Goal: Task Accomplishment & Management: Manage account settings

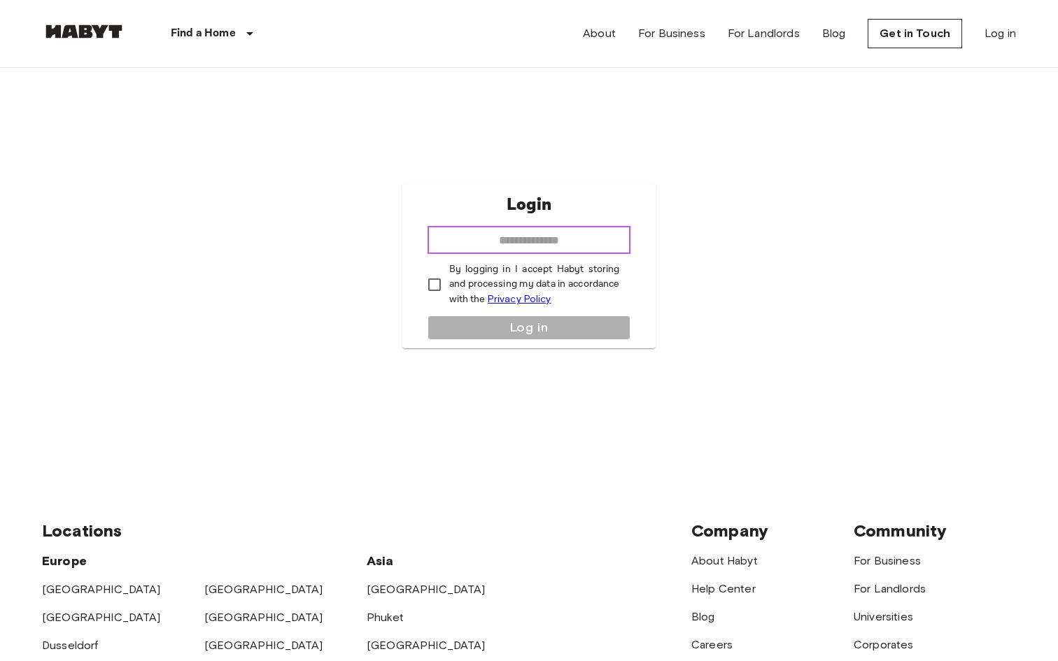
click at [498, 237] on input "email" at bounding box center [530, 240] width 204 height 28
type input "**********"
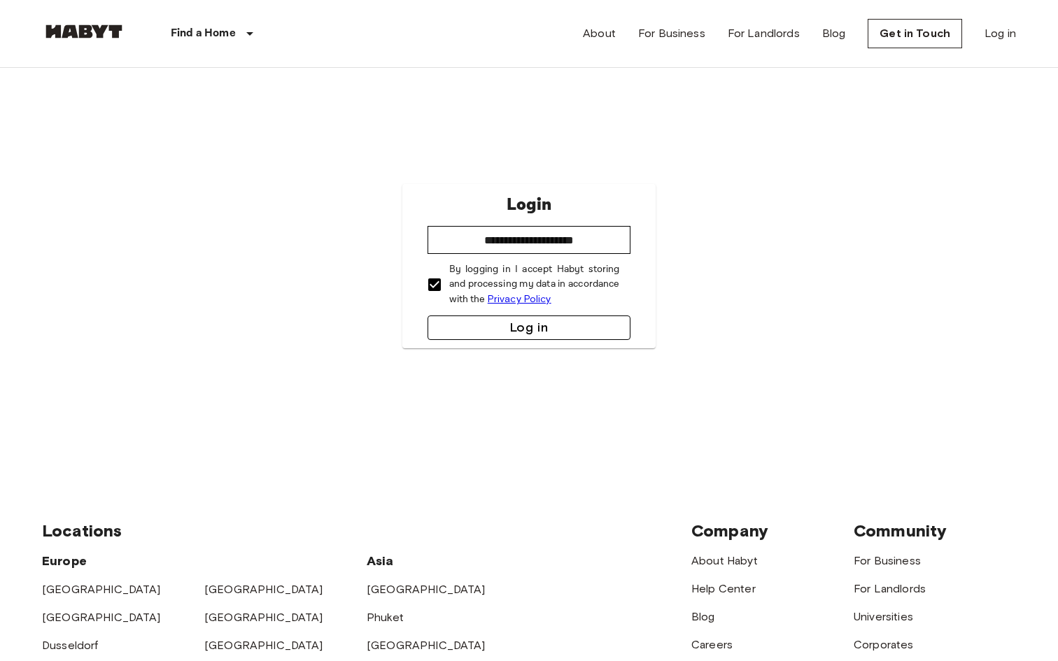
click at [459, 316] on button "Log in" at bounding box center [530, 328] width 204 height 24
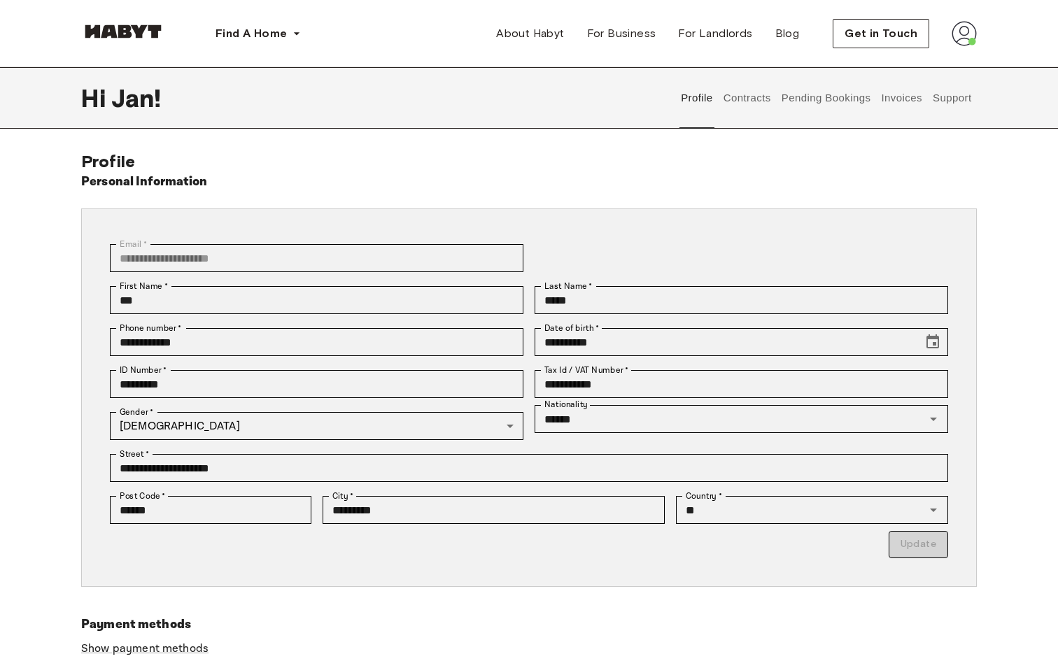
click at [736, 108] on button "Contracts" at bounding box center [747, 98] width 51 height 62
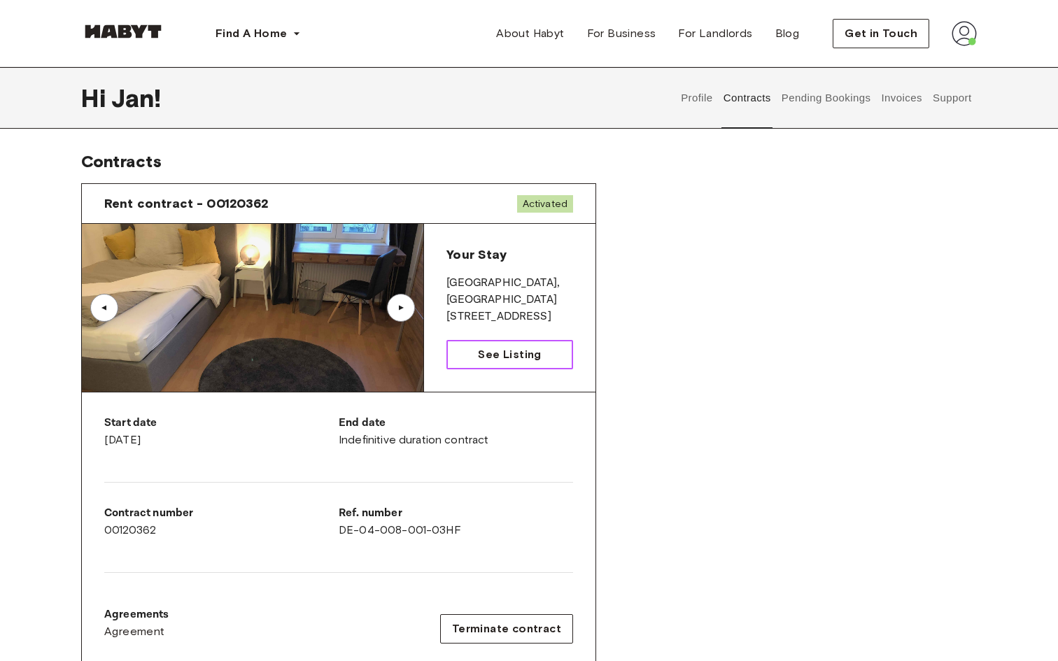
click at [486, 355] on span "See Listing" at bounding box center [509, 354] width 63 height 17
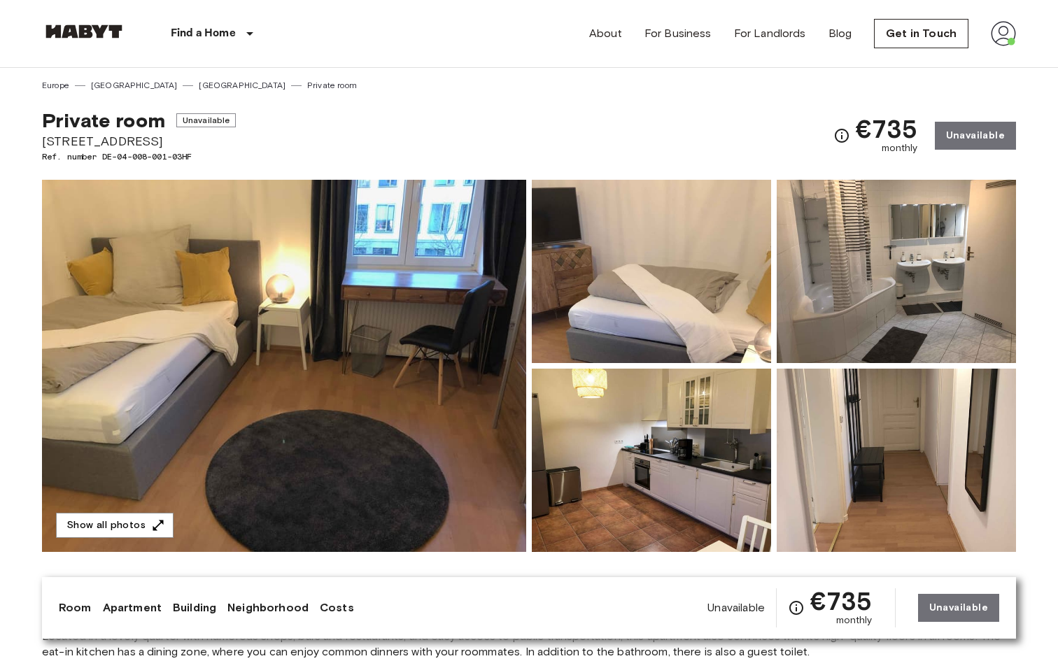
click at [988, 36] on div "About For Business For Landlords Blog Get in Touch" at bounding box center [802, 33] width 427 height 67
click at [997, 35] on img at bounding box center [1003, 33] width 25 height 25
click at [928, 66] on li "Profile" at bounding box center [977, 58] width 140 height 25
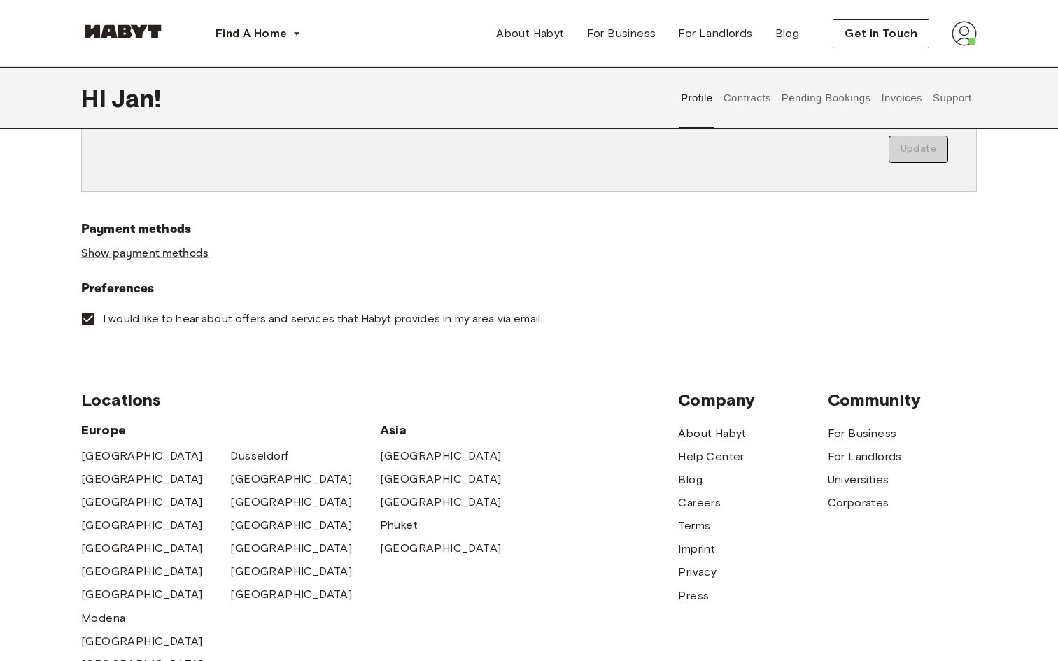
scroll to position [404, 0]
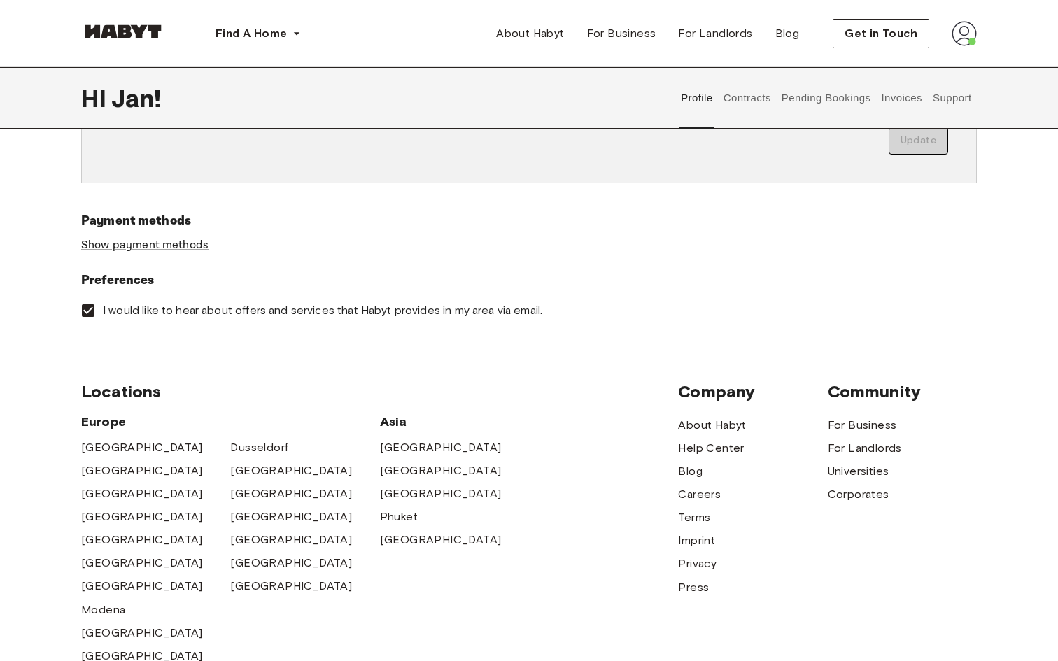
click at [754, 99] on button "Contracts" at bounding box center [747, 98] width 51 height 62
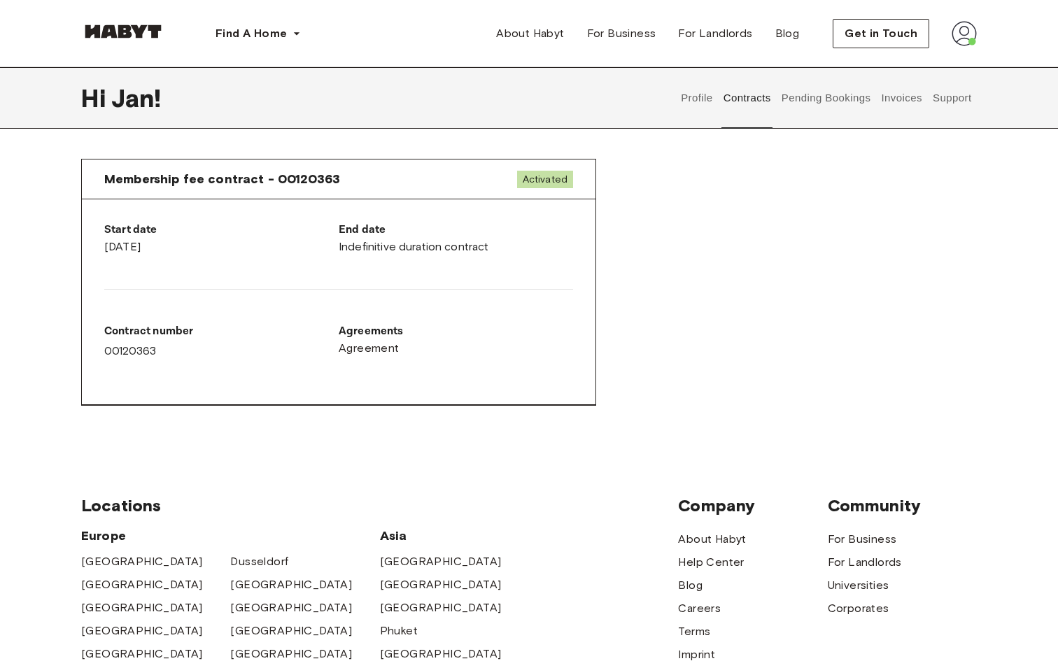
scroll to position [651, 0]
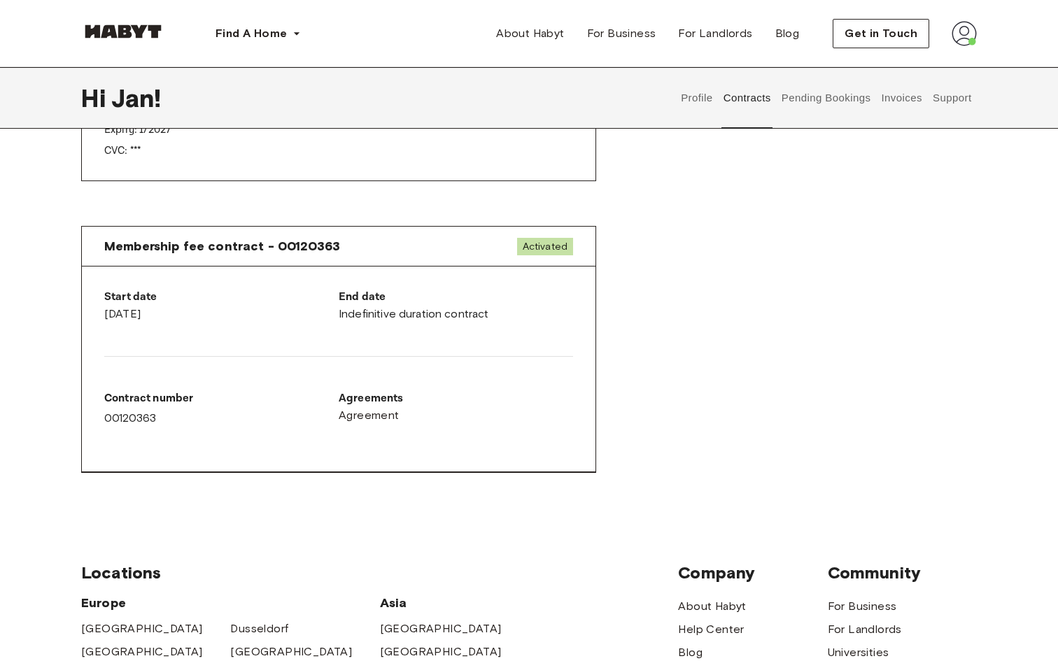
click at [353, 223] on div "Membership fee contract - 00120363 Activated Start date August 15th, 2025 End d…" at bounding box center [529, 361] width 896 height 292
click at [327, 251] on span "Membership fee contract - 00120363" at bounding box center [222, 246] width 236 height 17
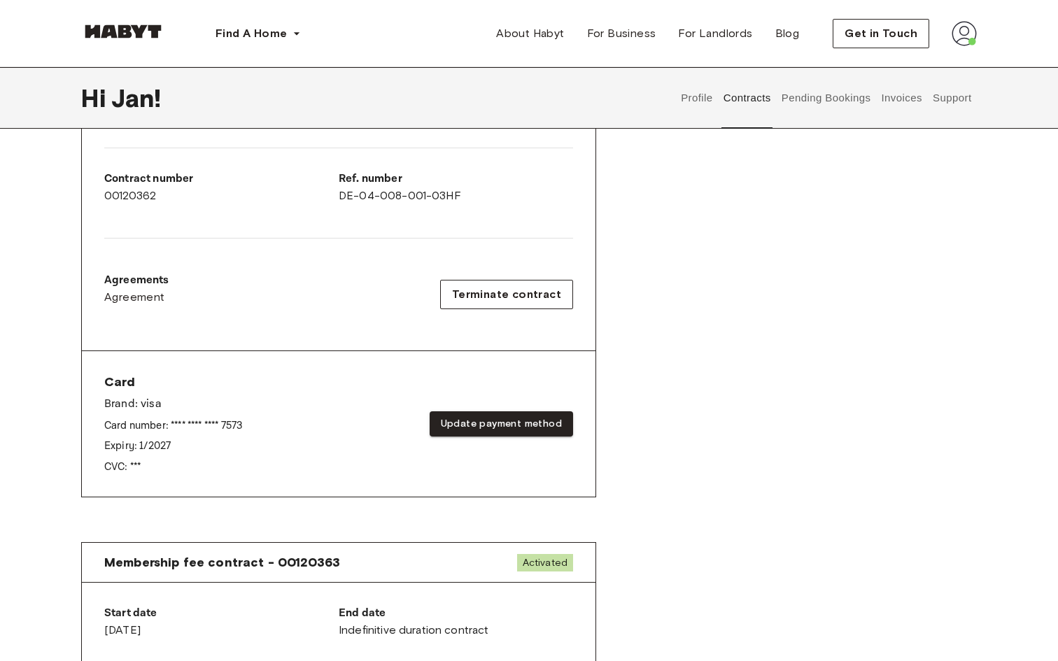
scroll to position [344, 0]
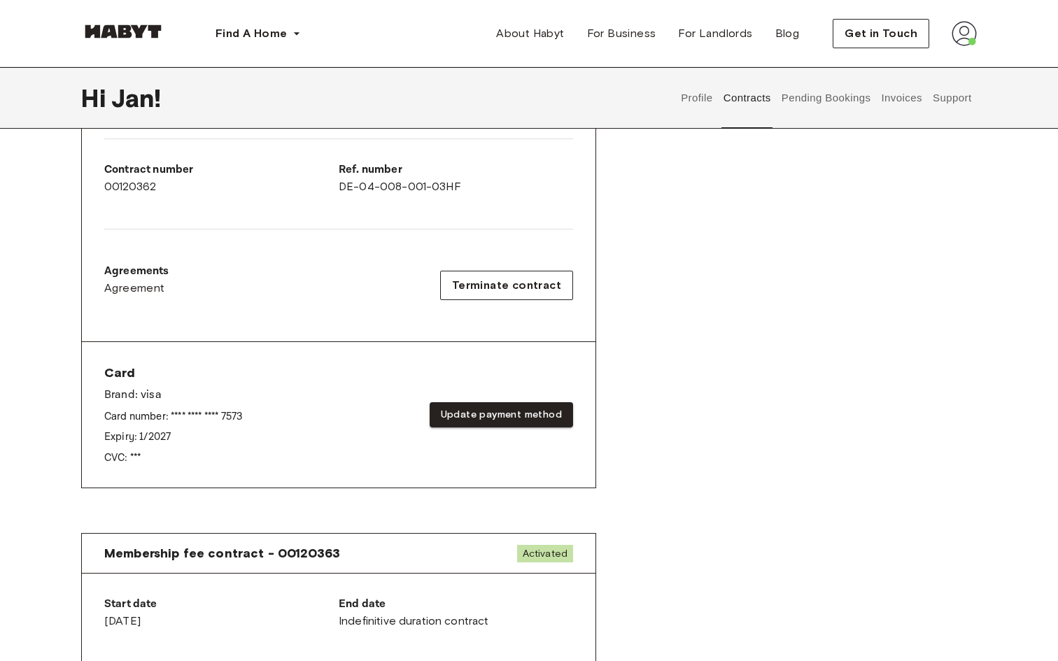
click at [806, 105] on button "Pending Bookings" at bounding box center [826, 98] width 93 height 62
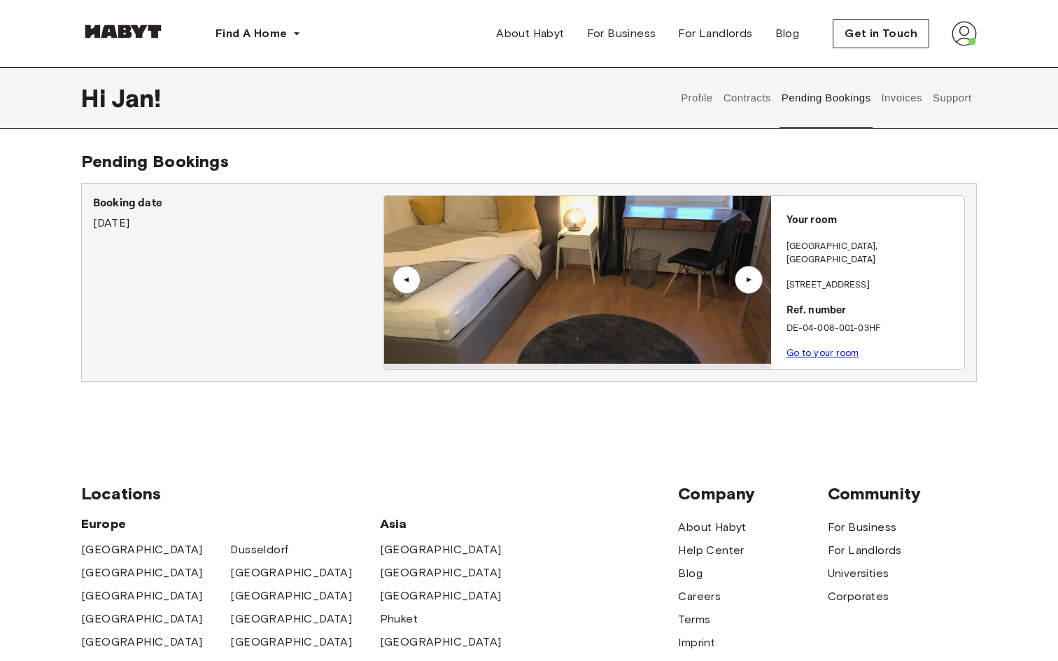
click at [918, 102] on button "Invoices" at bounding box center [902, 98] width 44 height 62
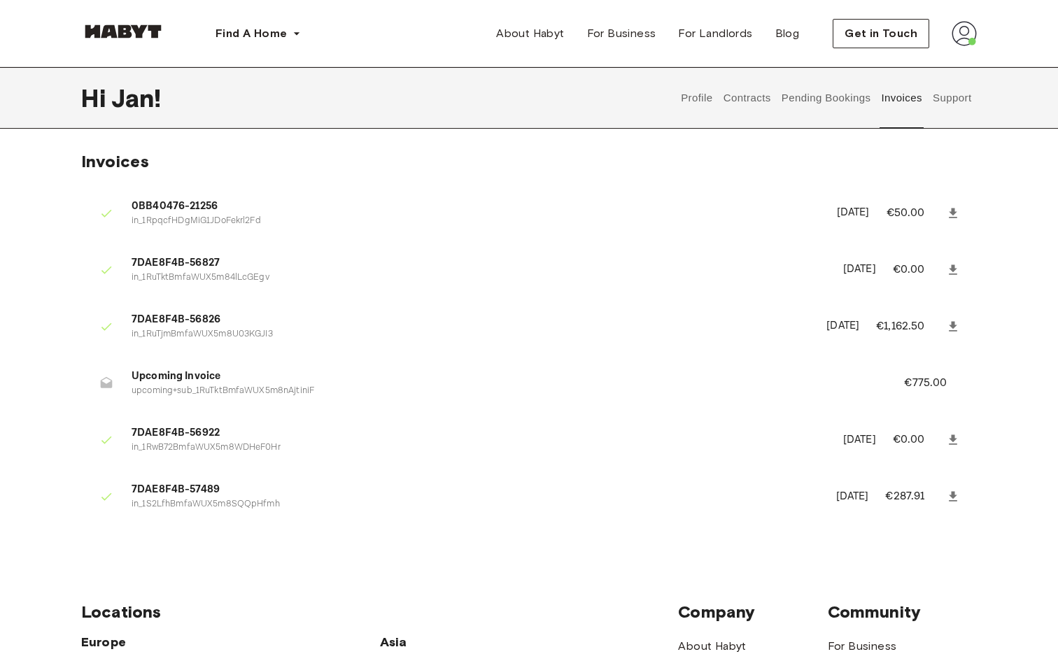
click at [946, 104] on button "Support" at bounding box center [952, 98] width 43 height 62
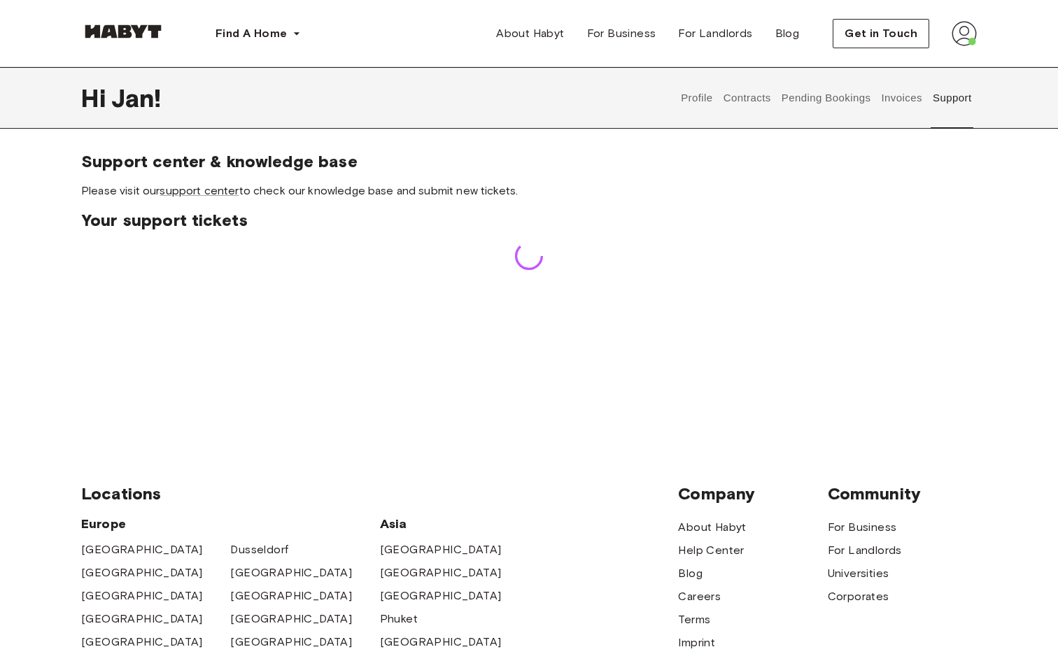
click at [904, 99] on button "Invoices" at bounding box center [902, 98] width 44 height 62
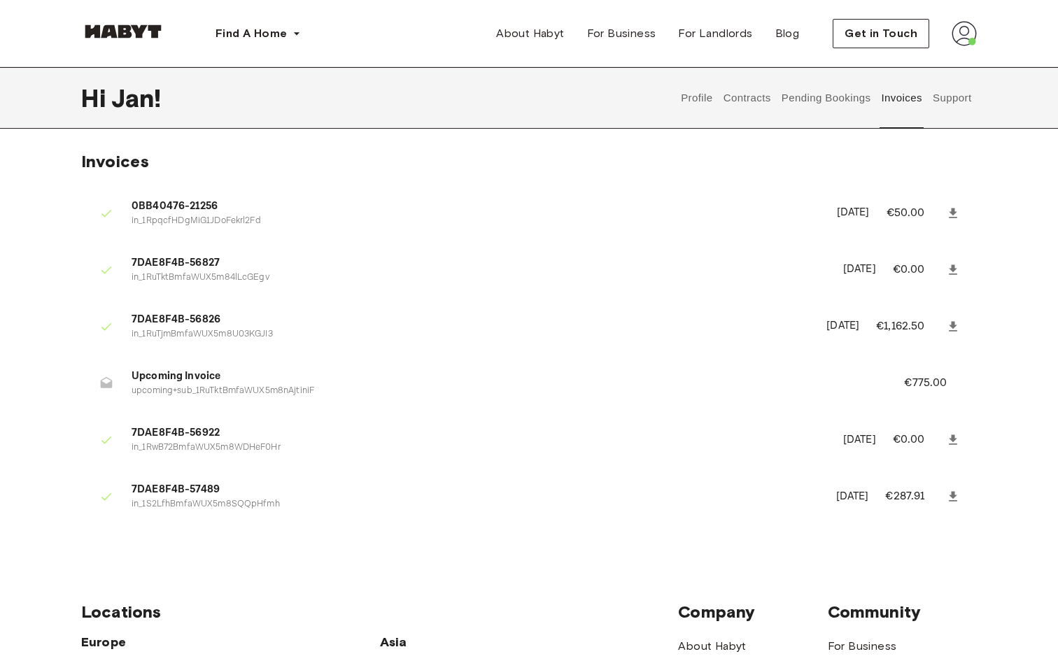
click at [801, 102] on button "Pending Bookings" at bounding box center [826, 98] width 93 height 62
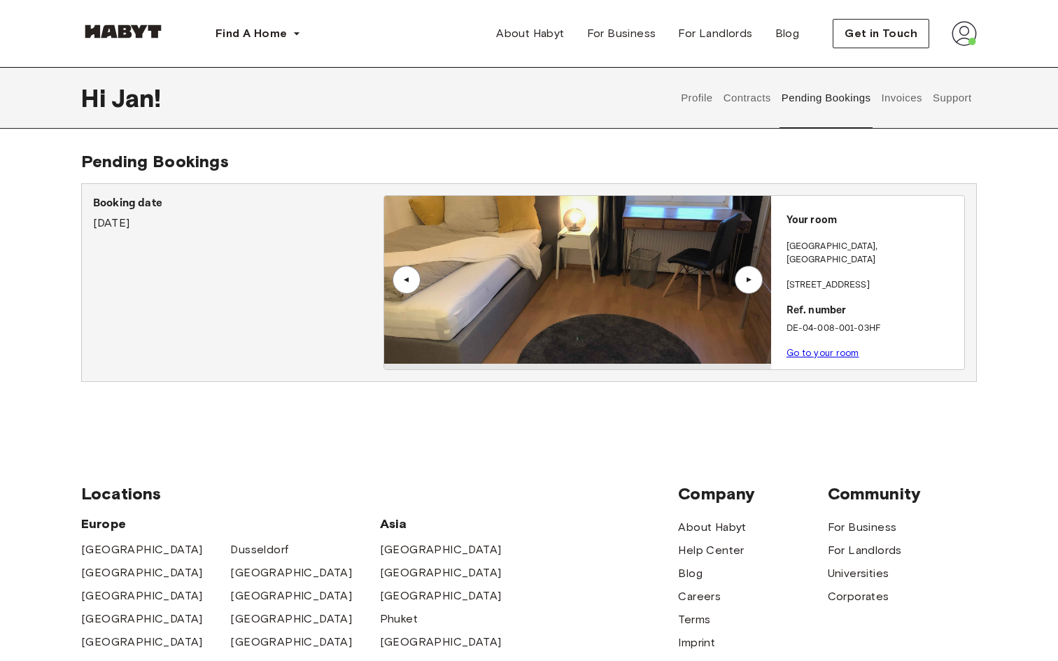
click at [751, 101] on button "Contracts" at bounding box center [747, 98] width 51 height 62
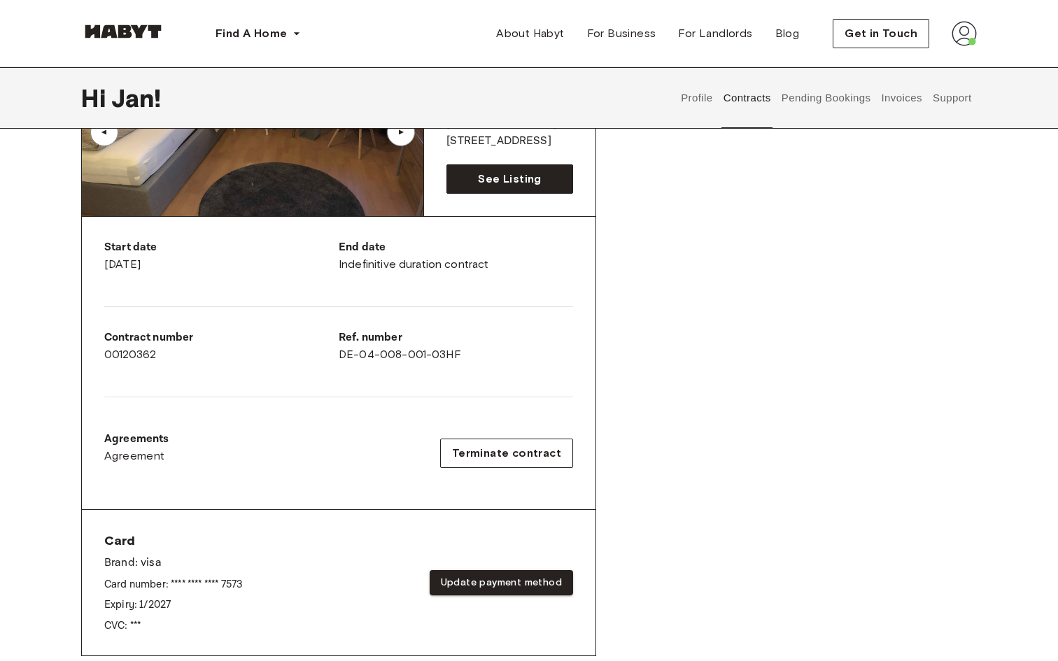
scroll to position [113, 0]
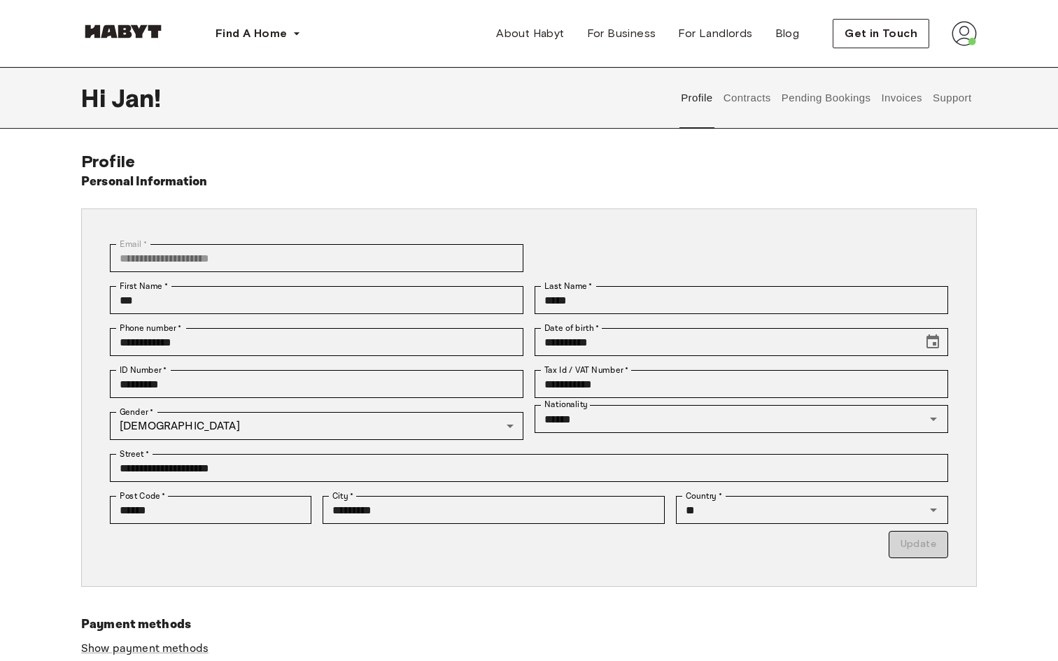
click at [746, 106] on button "Contracts" at bounding box center [747, 98] width 51 height 62
